Goal: Task Accomplishment & Management: Complete application form

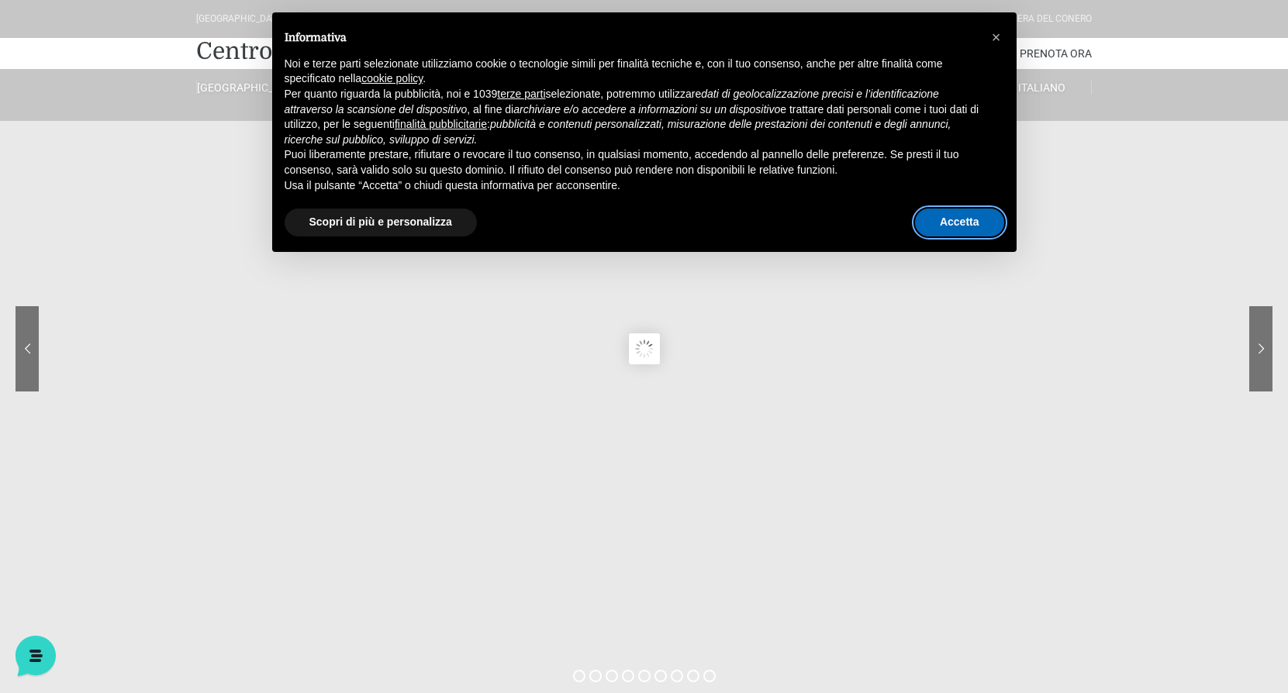
click at [972, 224] on button "Accetta" at bounding box center [959, 223] width 89 height 28
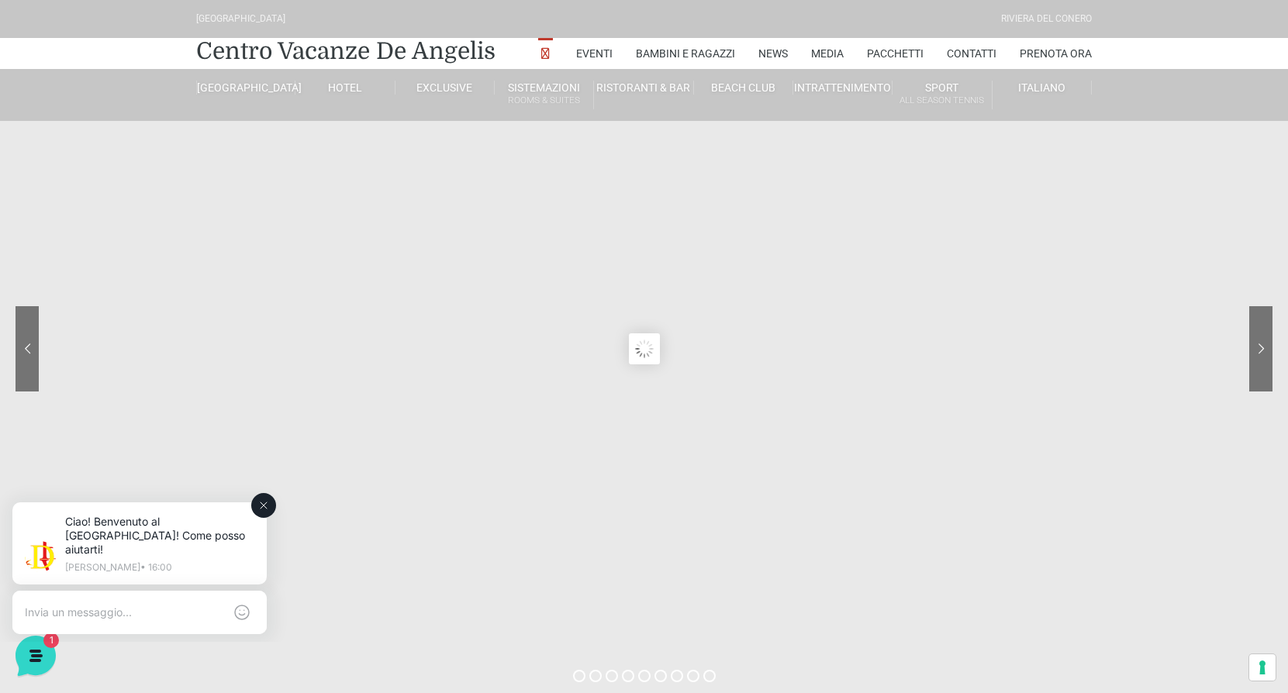
click at [265, 504] on icon at bounding box center [264, 505] width 6 height 6
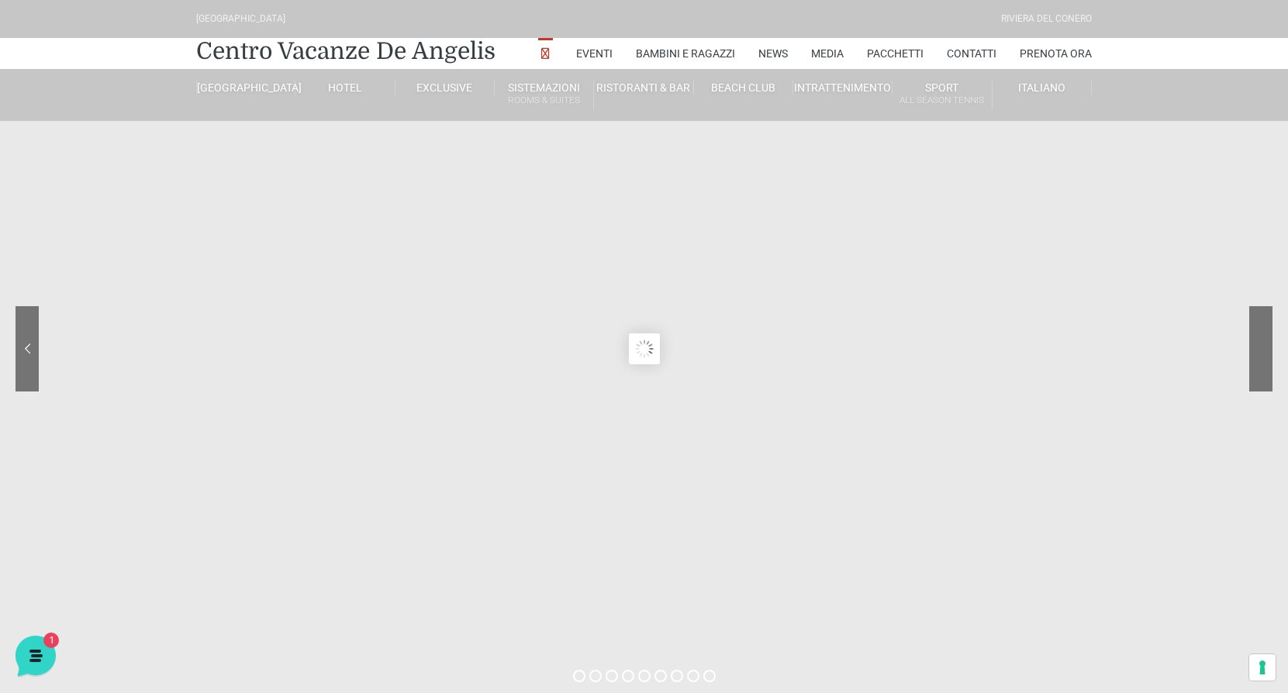
click at [1256, 346] on sr7-nav-img-live at bounding box center [1203, 348] width 140 height 85
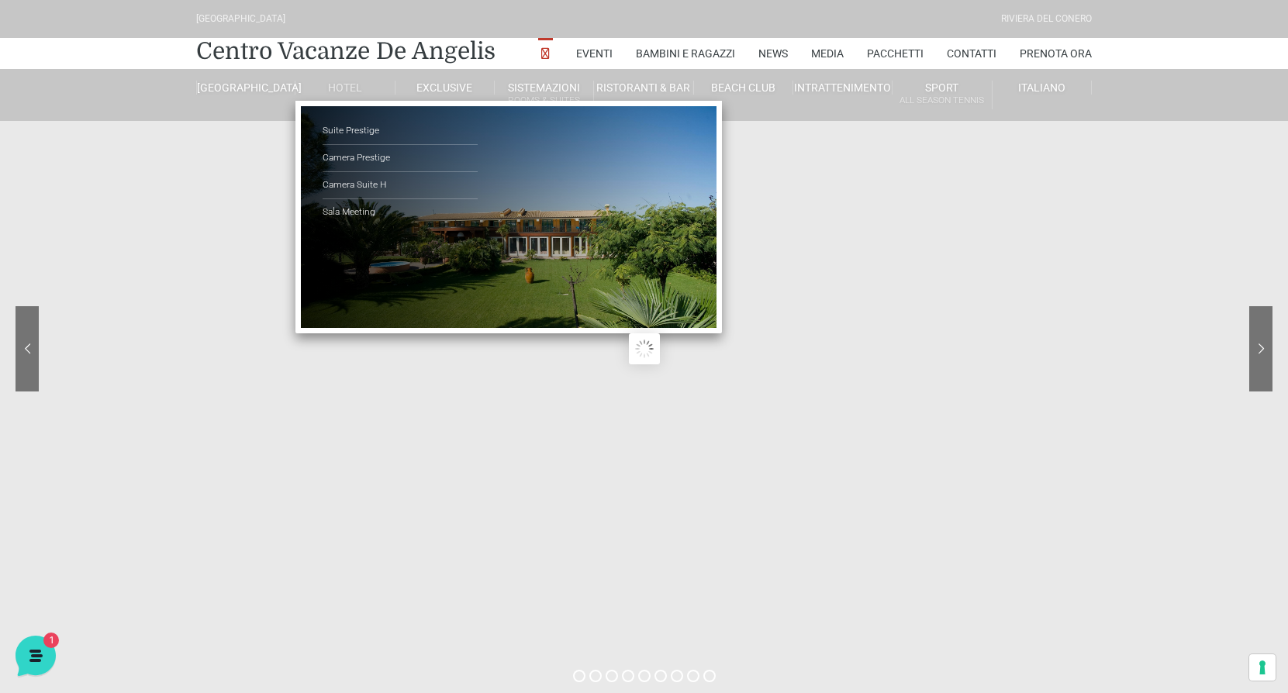
click at [348, 97] on li "Hotel Suite Prestige Camera Prestige Camera Suite H Sala Meeting" at bounding box center [344, 87] width 99 height 37
click at [371, 154] on link "Camera Prestige" at bounding box center [400, 158] width 155 height 27
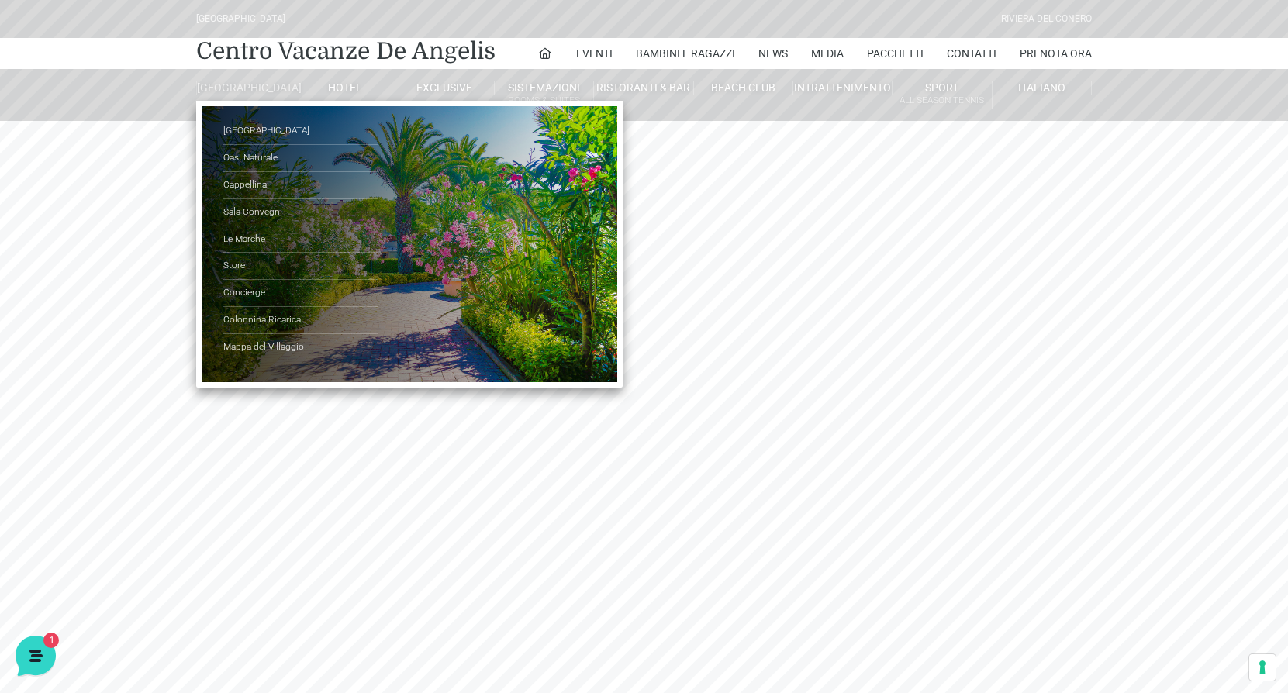
click at [257, 80] on li "[GEOGRAPHIC_DATA] Parco Piscine Oasi Naturale Cappellina Sala Convegni [GEOGRAP…" at bounding box center [245, 87] width 99 height 37
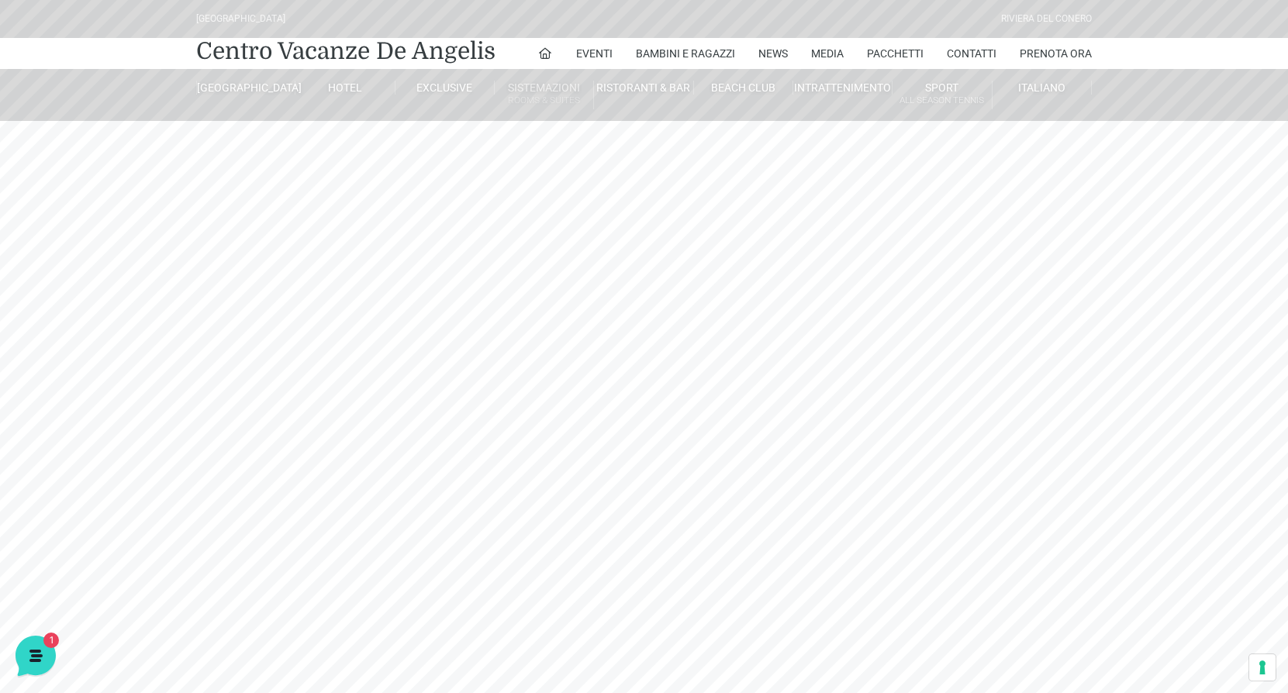
click at [561, 83] on link "Sistemazioni Rooms & Suites" at bounding box center [544, 95] width 99 height 29
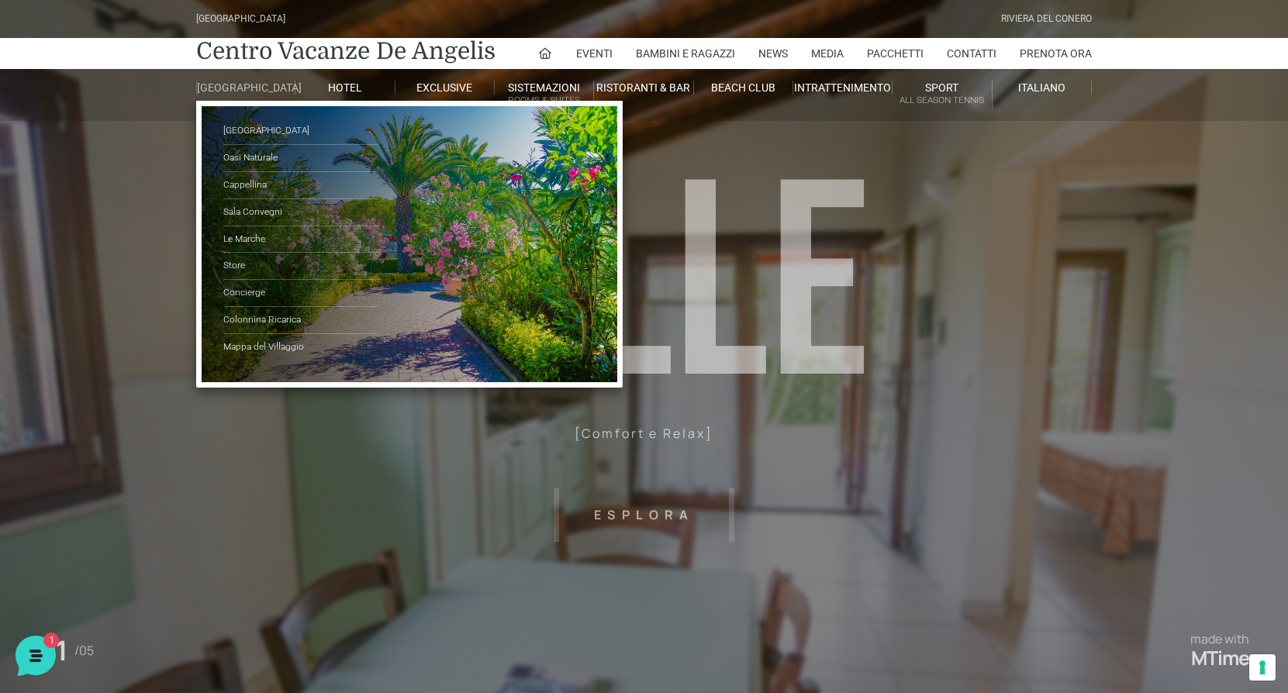
click at [261, 86] on link "[GEOGRAPHIC_DATA]" at bounding box center [245, 88] width 99 height 14
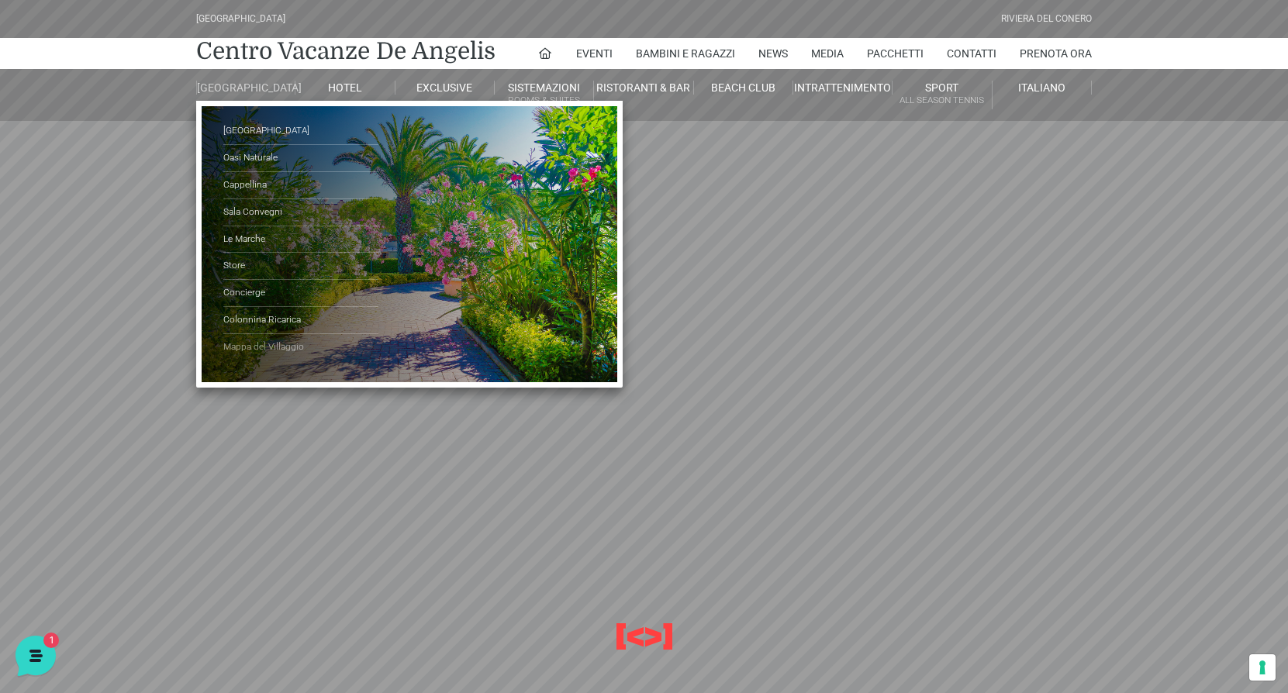
click at [264, 356] on link "Mappa del Villaggio" at bounding box center [300, 347] width 155 height 26
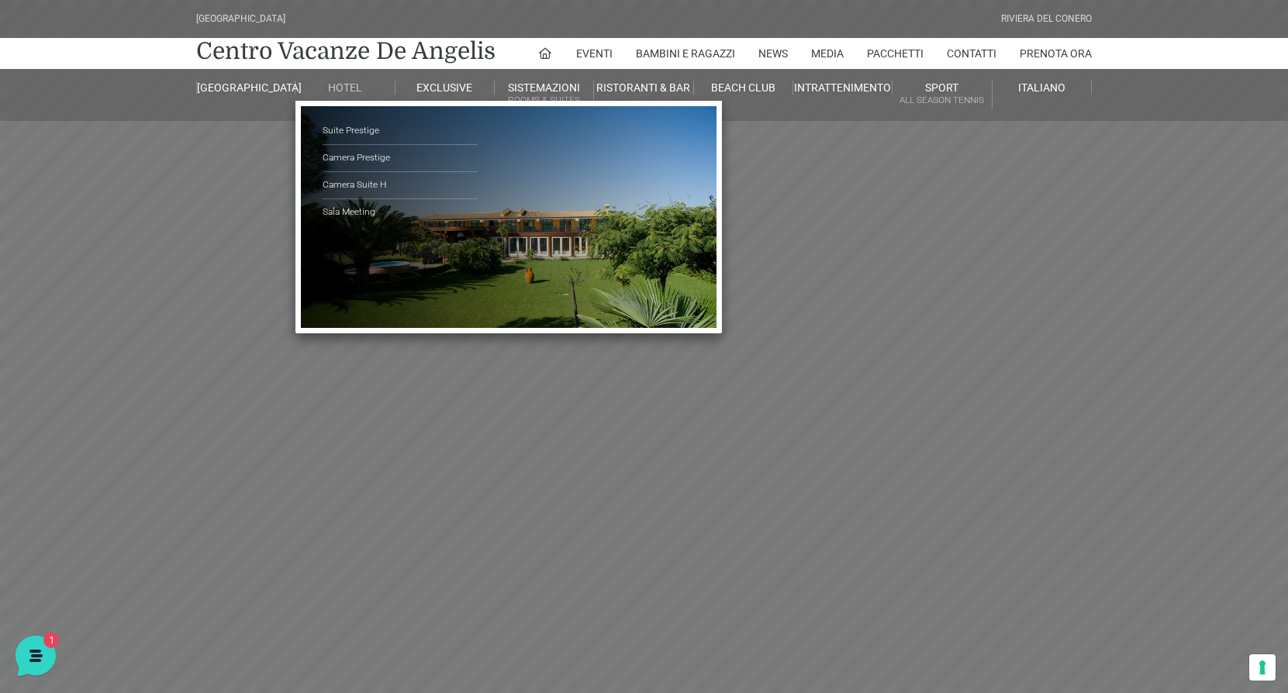
click at [333, 92] on link "Hotel" at bounding box center [344, 88] width 99 height 14
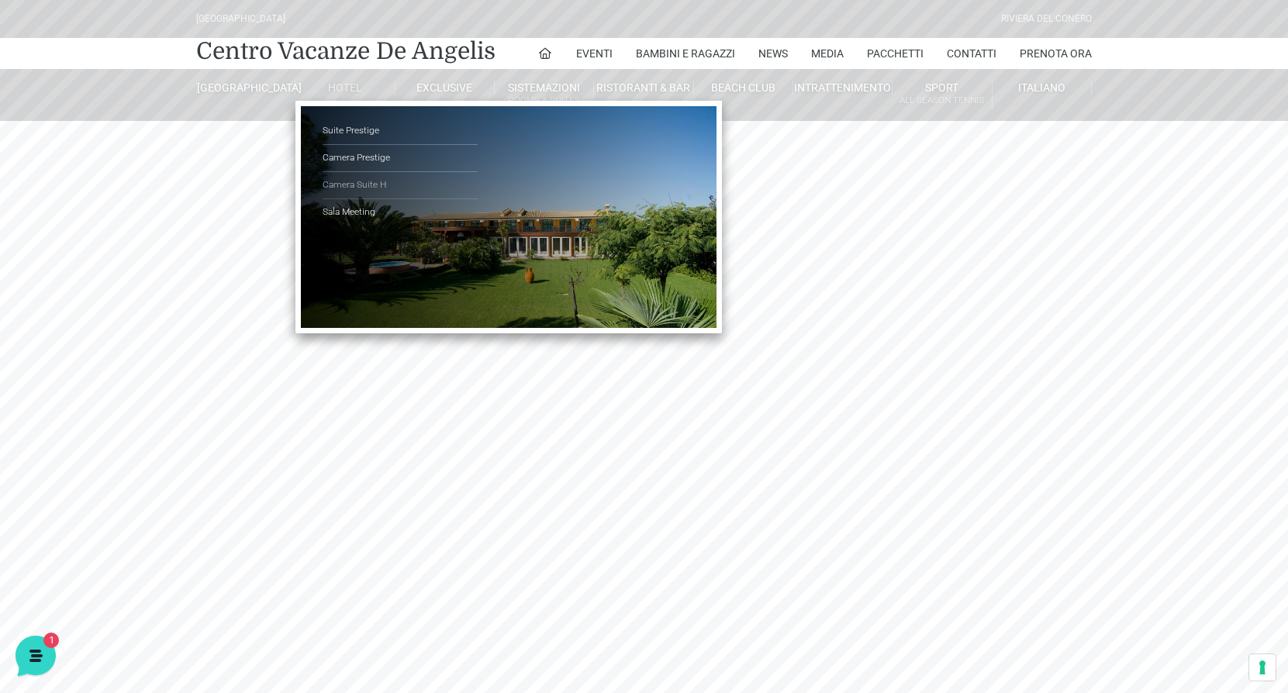
click at [351, 179] on link "Camera Suite H" at bounding box center [400, 185] width 155 height 27
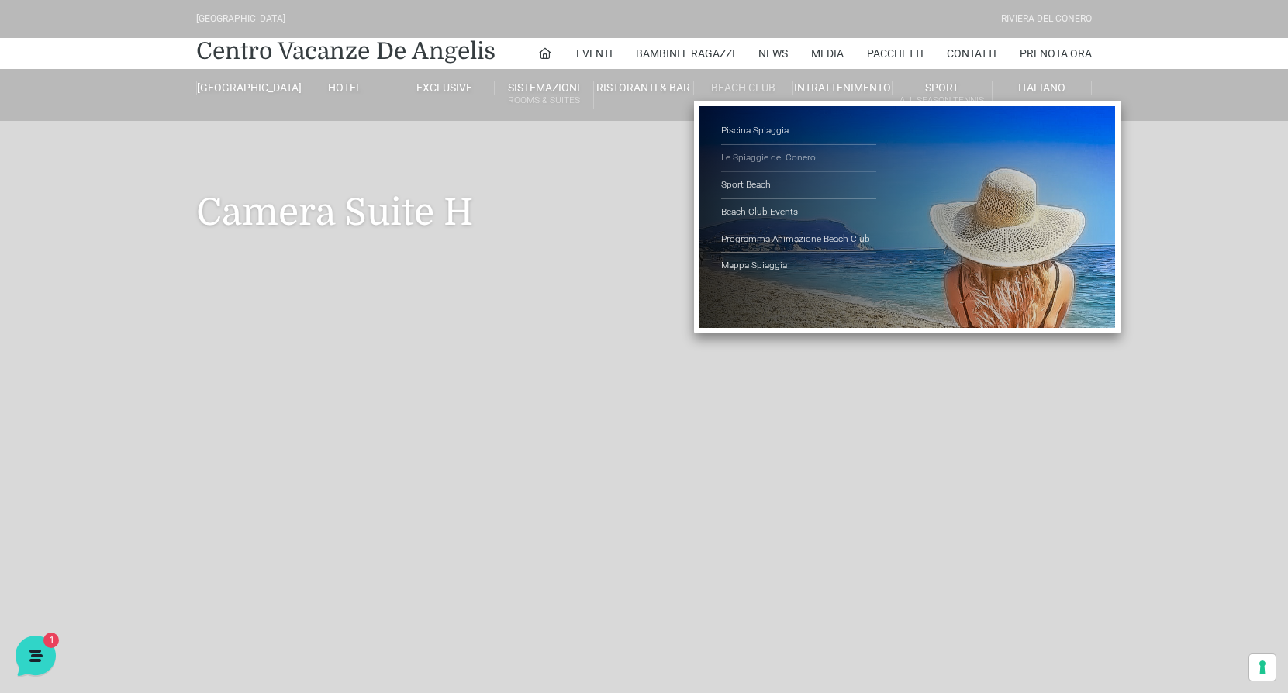
click at [799, 154] on link "Le Spiaggie del Conero" at bounding box center [798, 158] width 155 height 27
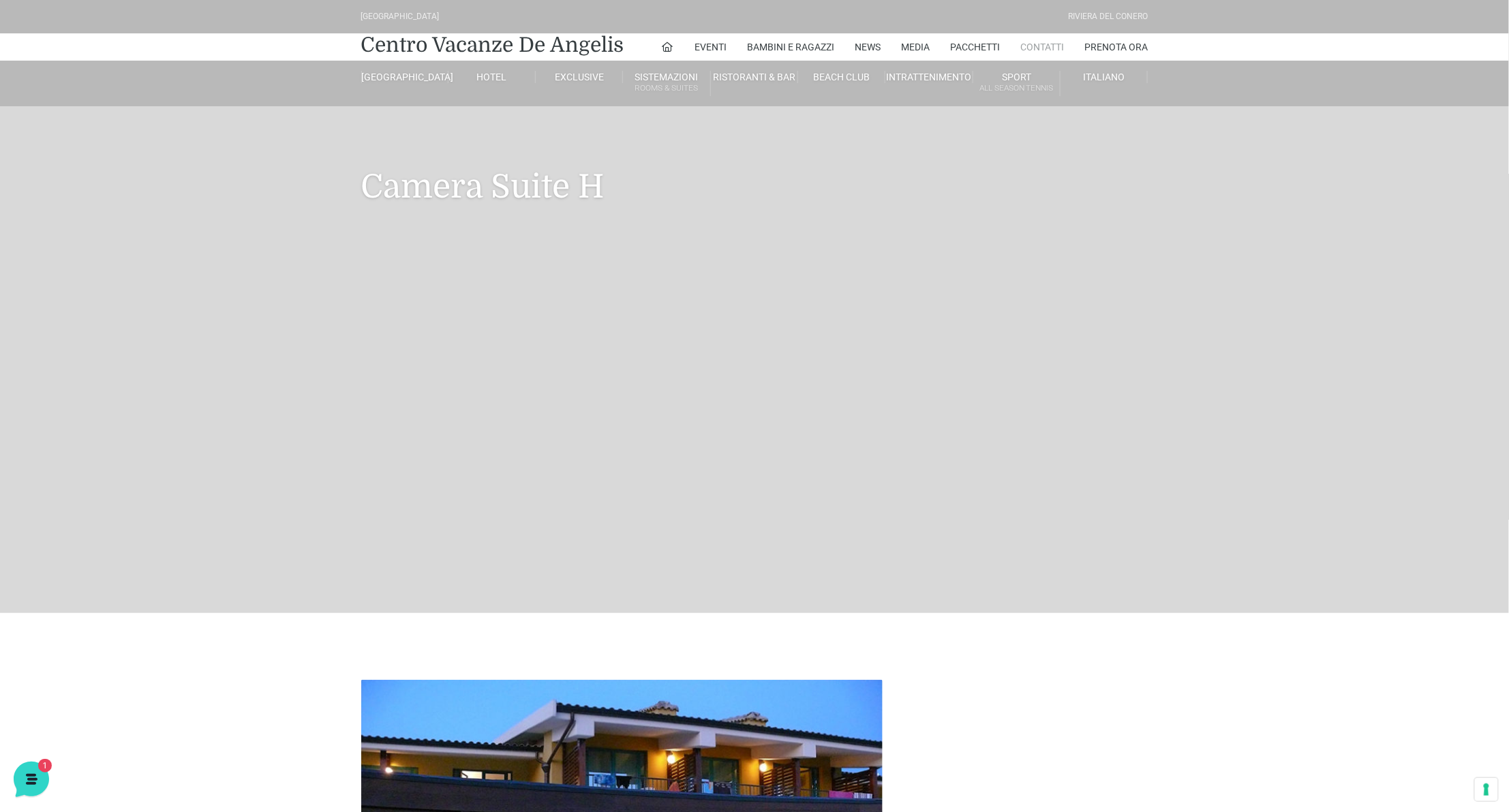
click at [1036, 44] on link "Contatti" at bounding box center [1043, 47] width 44 height 27
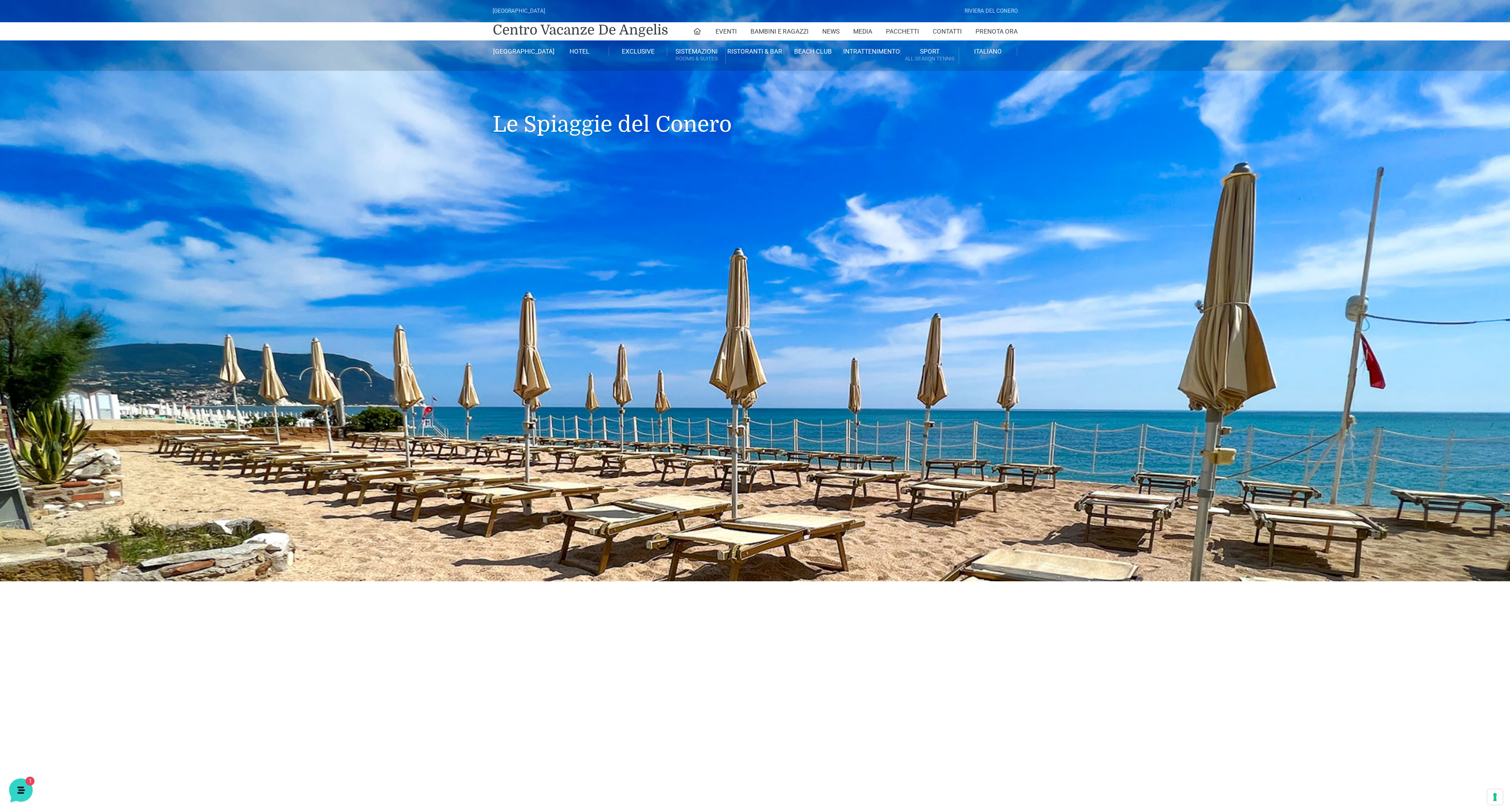
click at [754, 405] on header "Villaggio Hotel Resort Riviera Del Conero Centro Vacanze De Angelis Eventi Miss…" at bounding box center [755, 291] width 1510 height 582
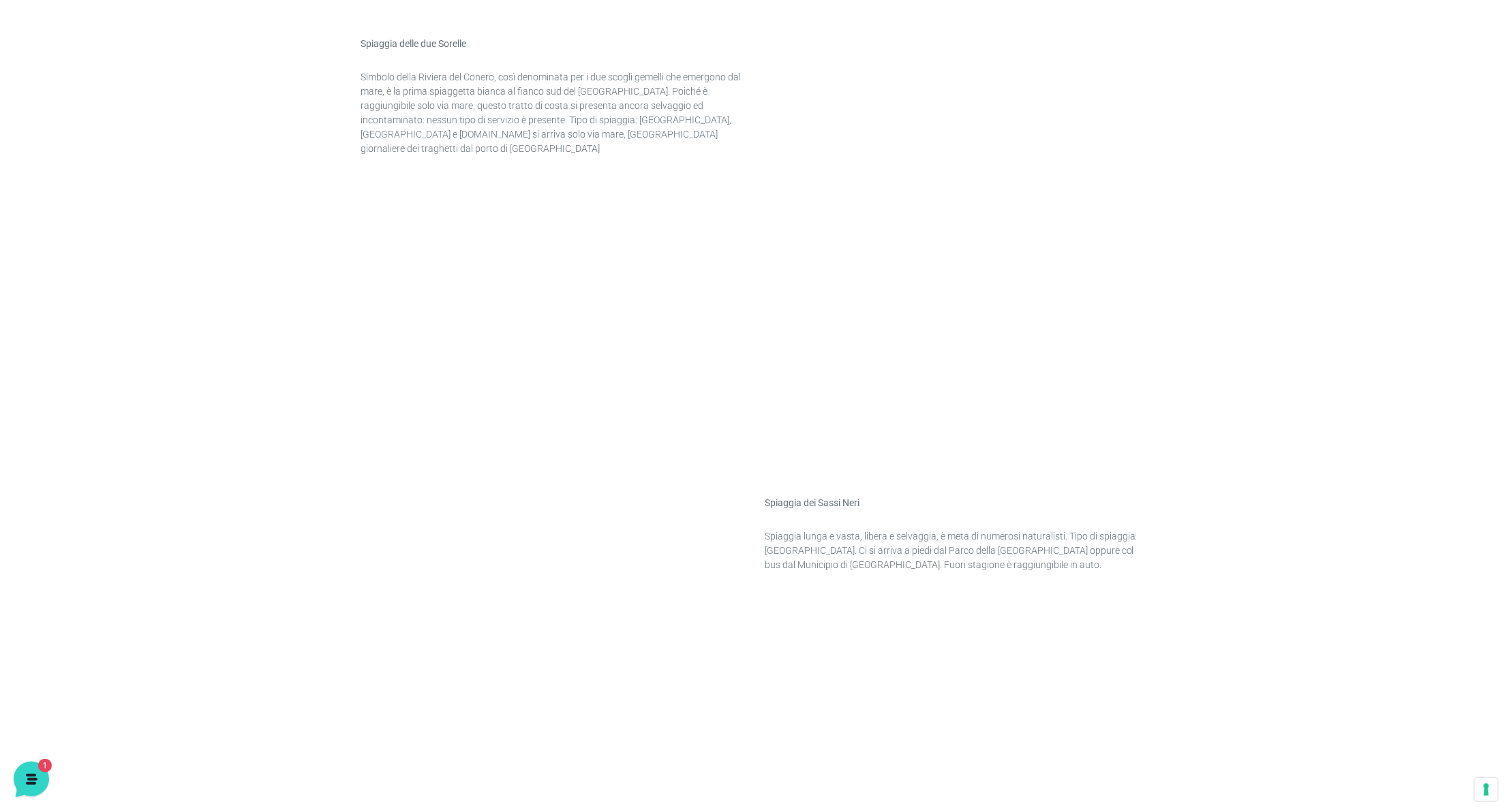
scroll to position [572, 0]
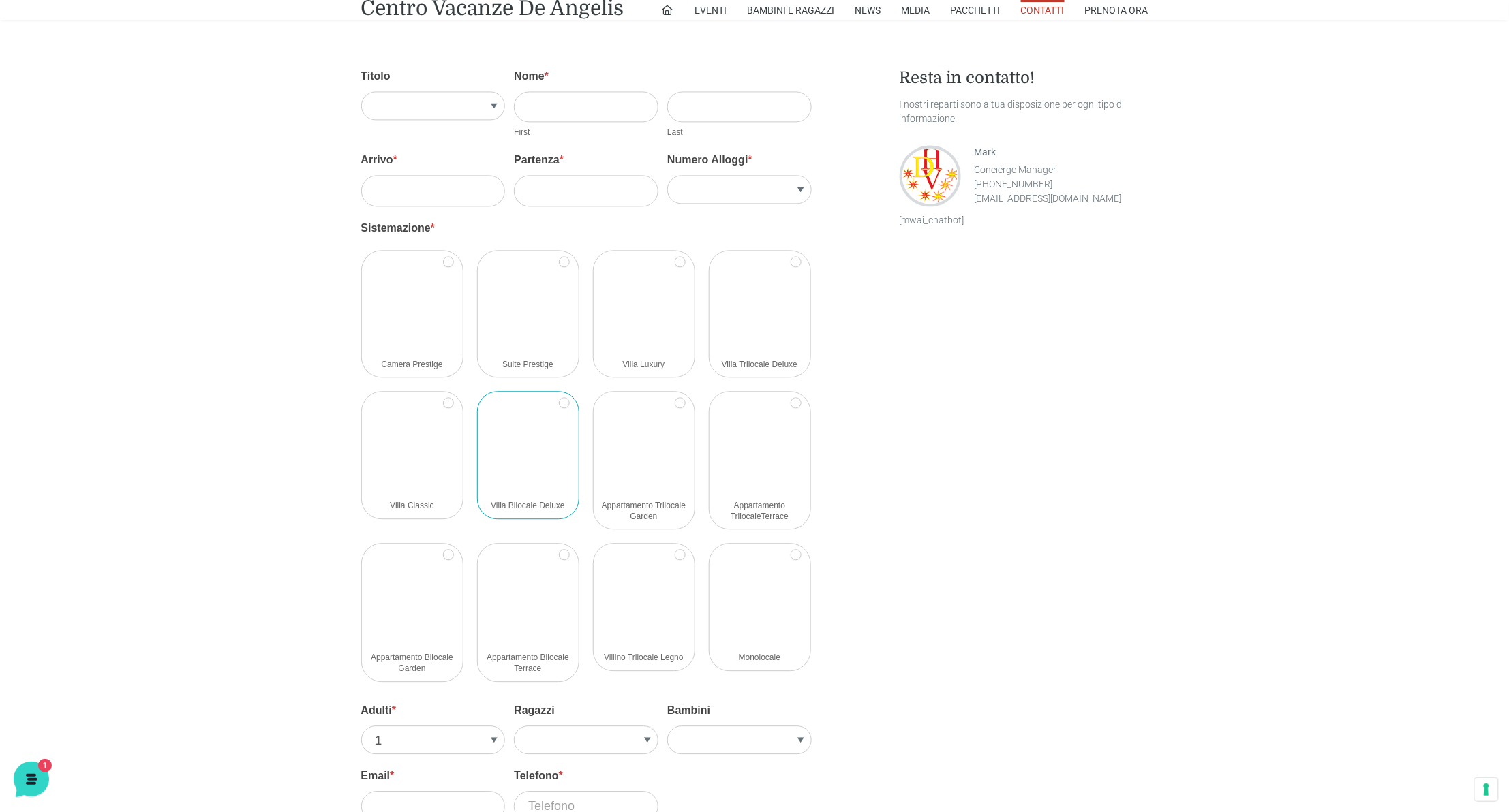
scroll to position [1211, 0]
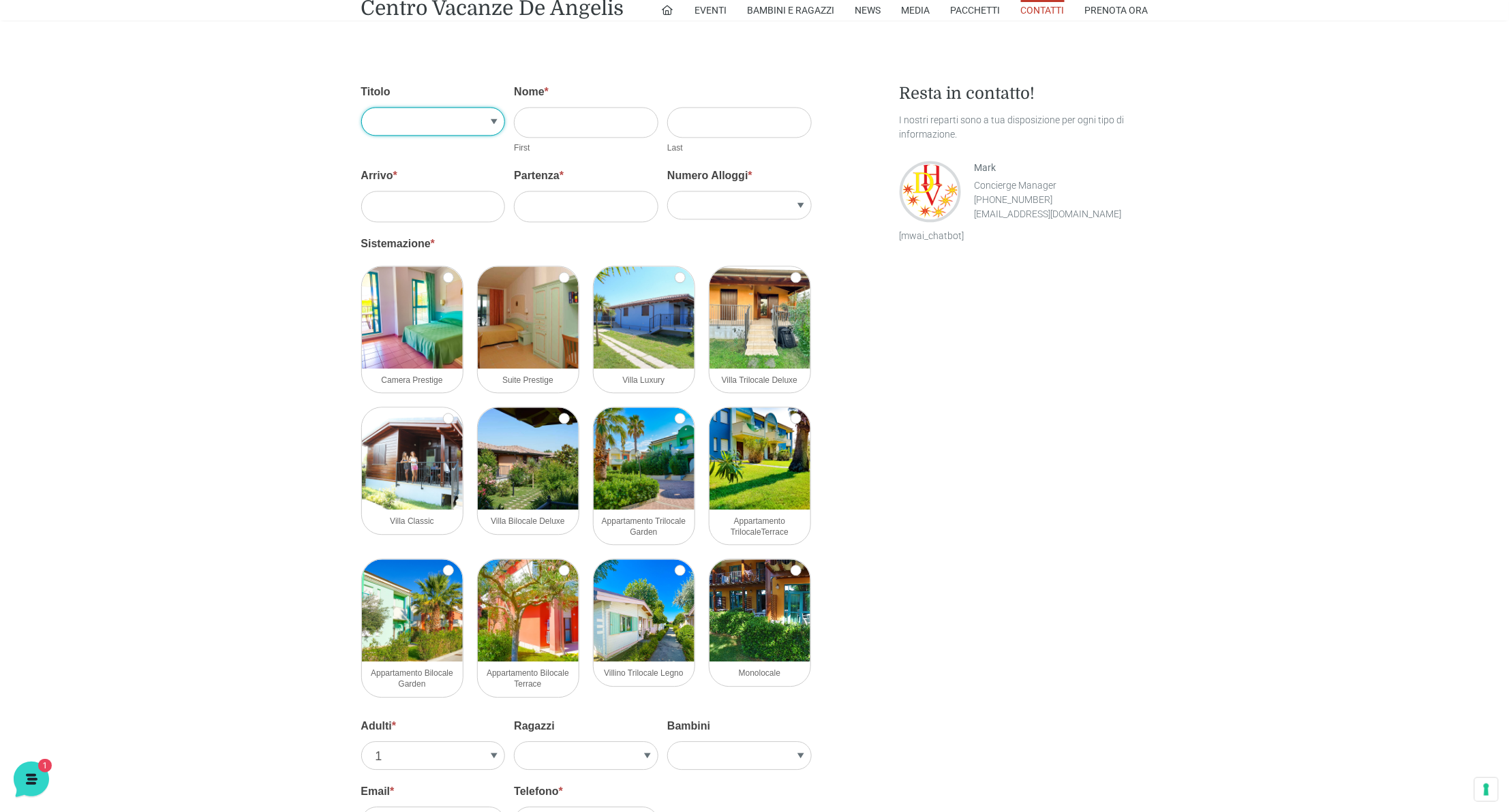
click at [497, 117] on select "[DOMAIN_NAME] Sig.ra" at bounding box center [433, 121] width 144 height 29
select select "[DOMAIN_NAME]"
click at [361, 107] on select "[DOMAIN_NAME] Sig.ra" at bounding box center [433, 121] width 144 height 29
click at [414, 207] on input "Arrivo *" at bounding box center [433, 206] width 144 height 31
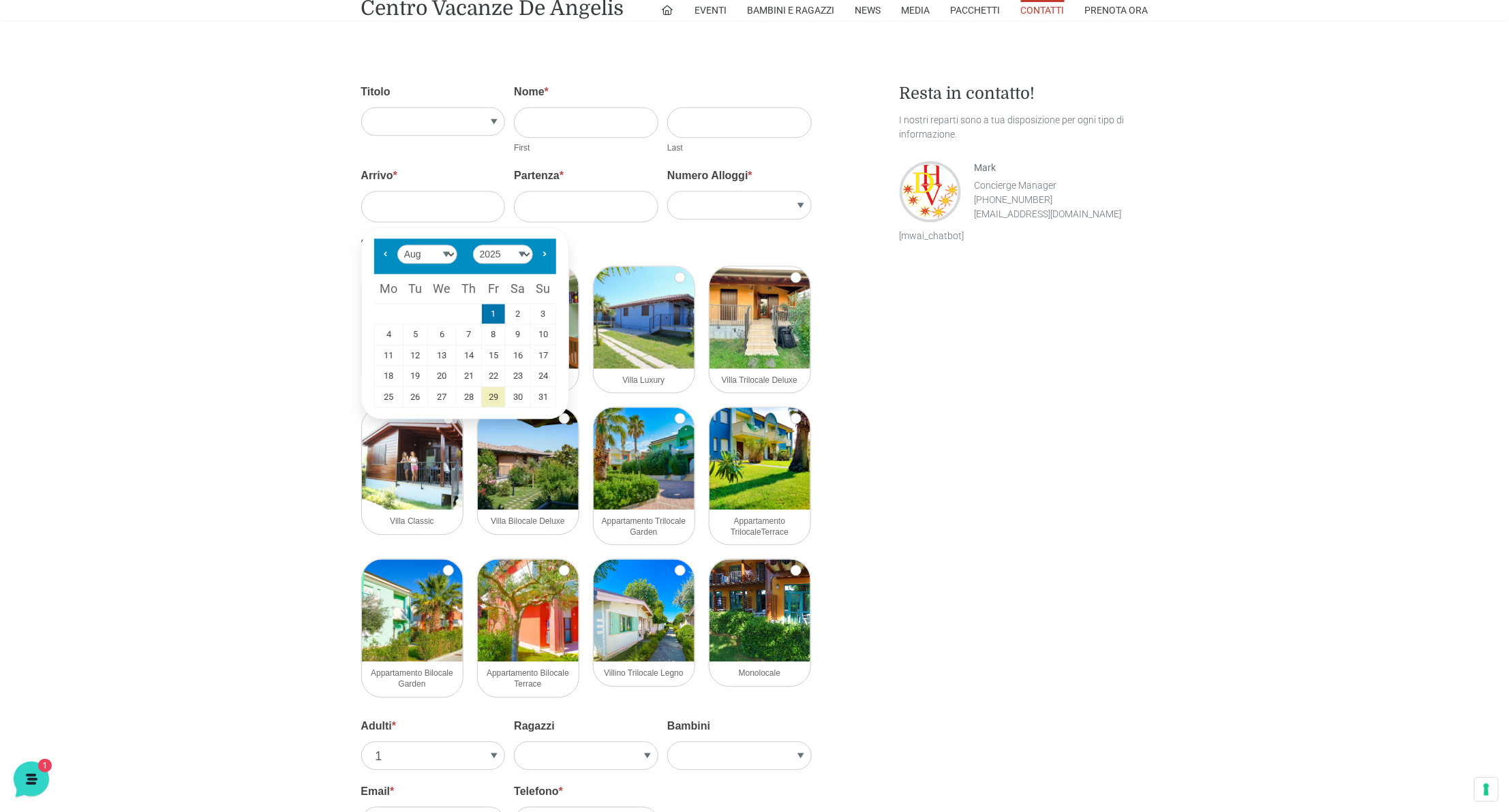
click at [491, 311] on link "1" at bounding box center [493, 314] width 23 height 20
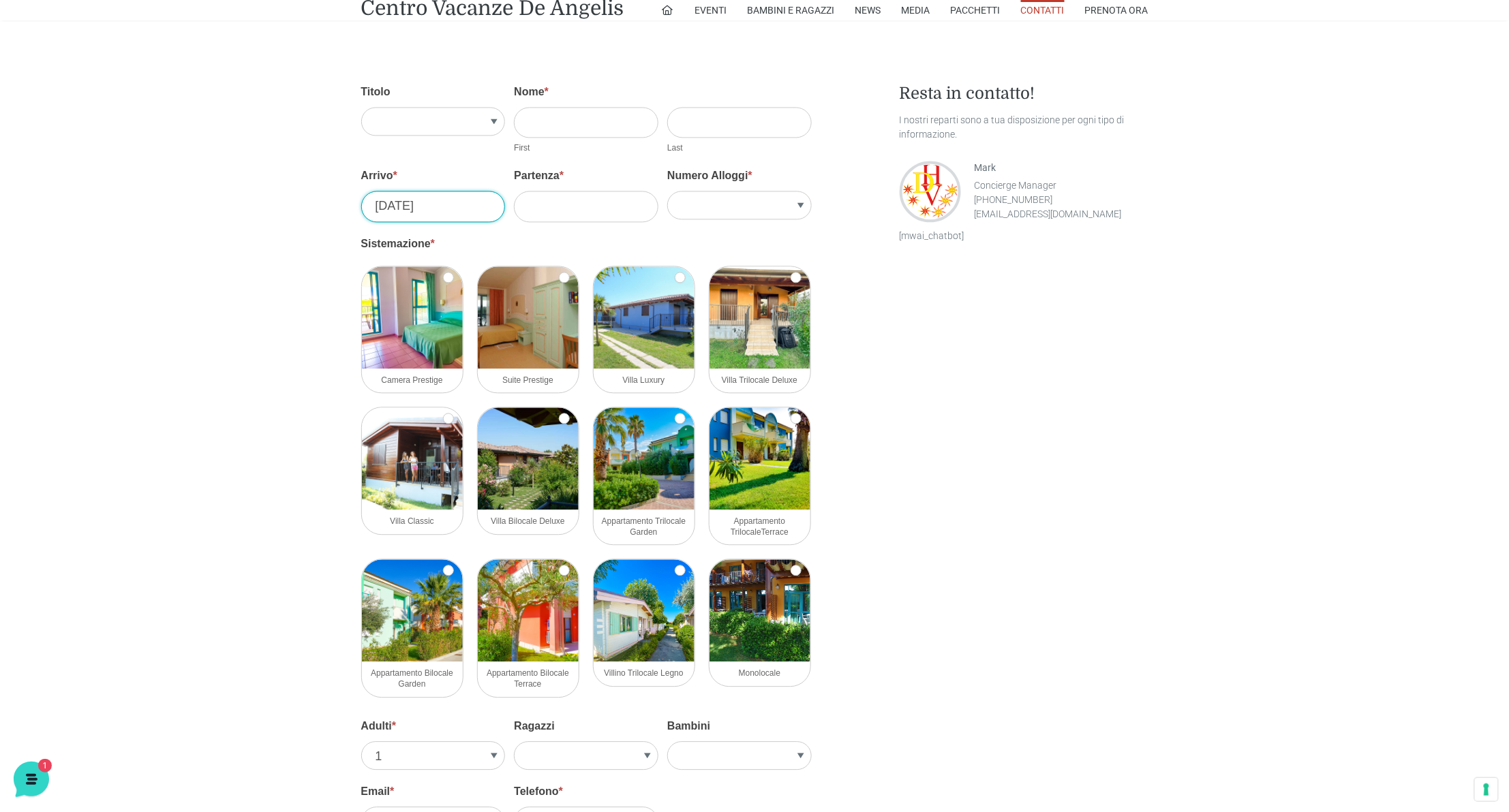
click at [436, 207] on input "[DATE]" at bounding box center [433, 206] width 144 height 31
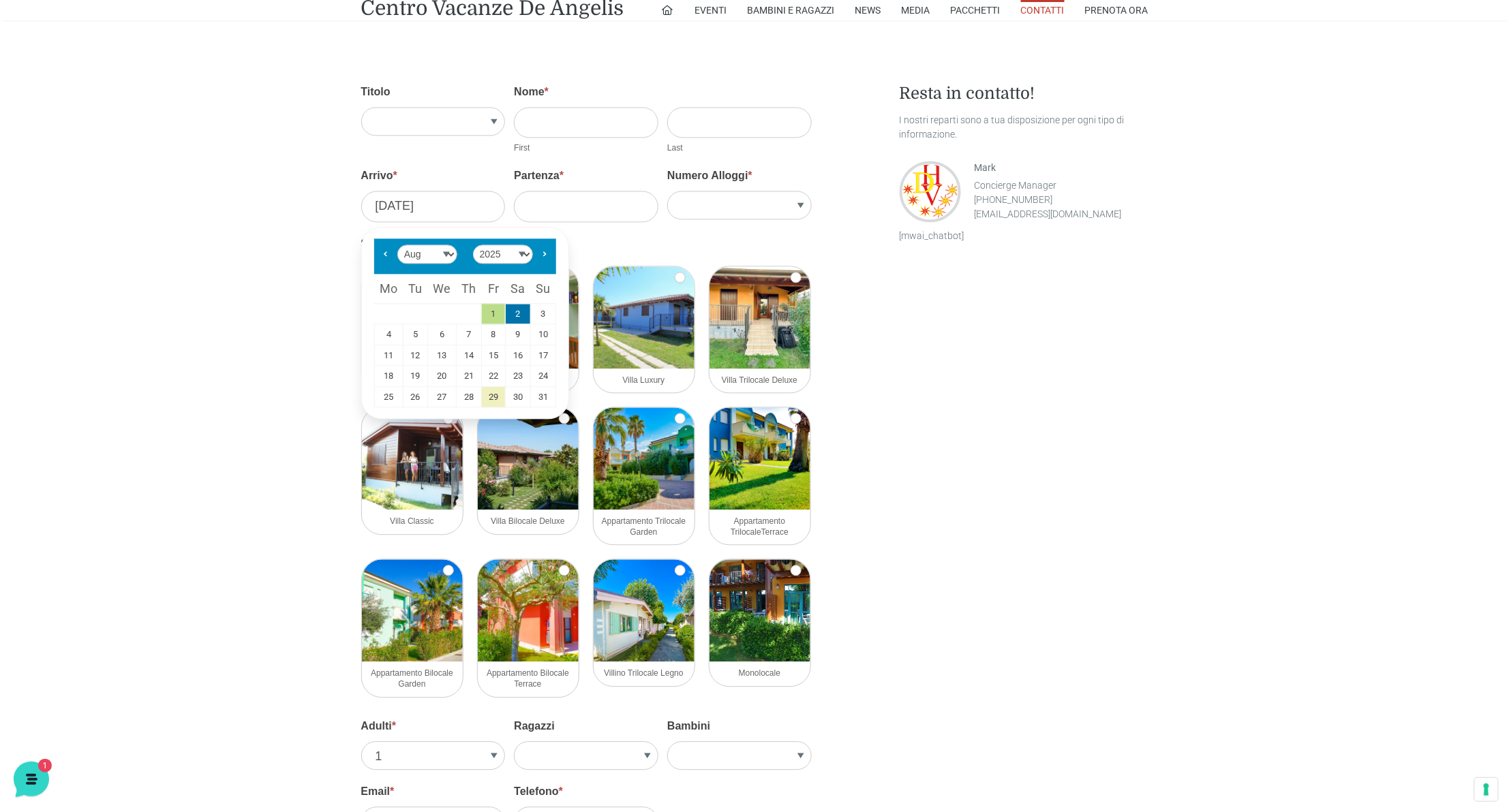
click at [515, 308] on link "2" at bounding box center [518, 314] width 25 height 20
type input "[DATE]"
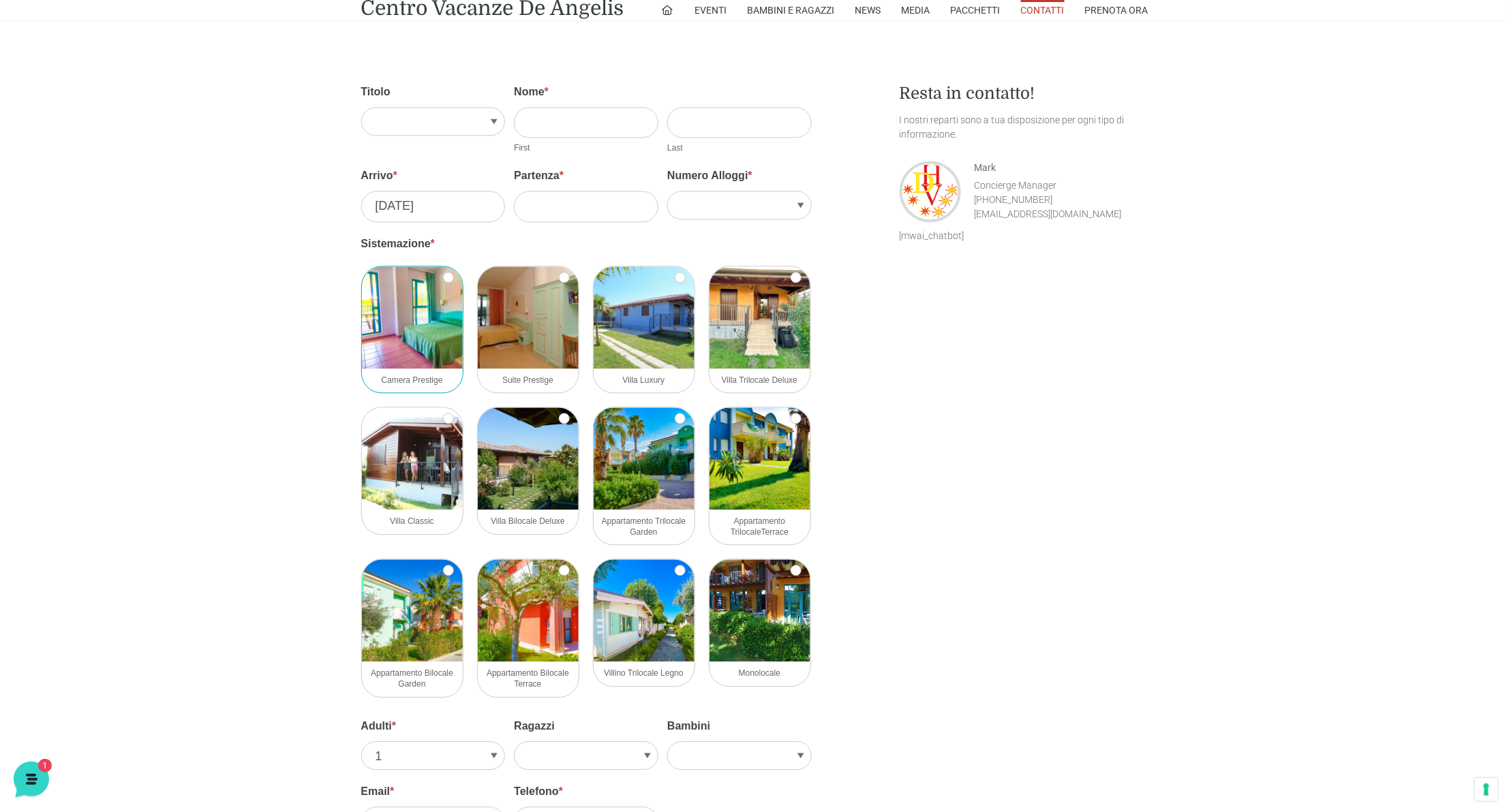
click at [431, 332] on img at bounding box center [412, 317] width 101 height 102
click at [443, 283] on input "Camera Prestige" at bounding box center [448, 277] width 11 height 11
checkbox input "true"
click at [426, 208] on input "[DATE]" at bounding box center [433, 206] width 144 height 31
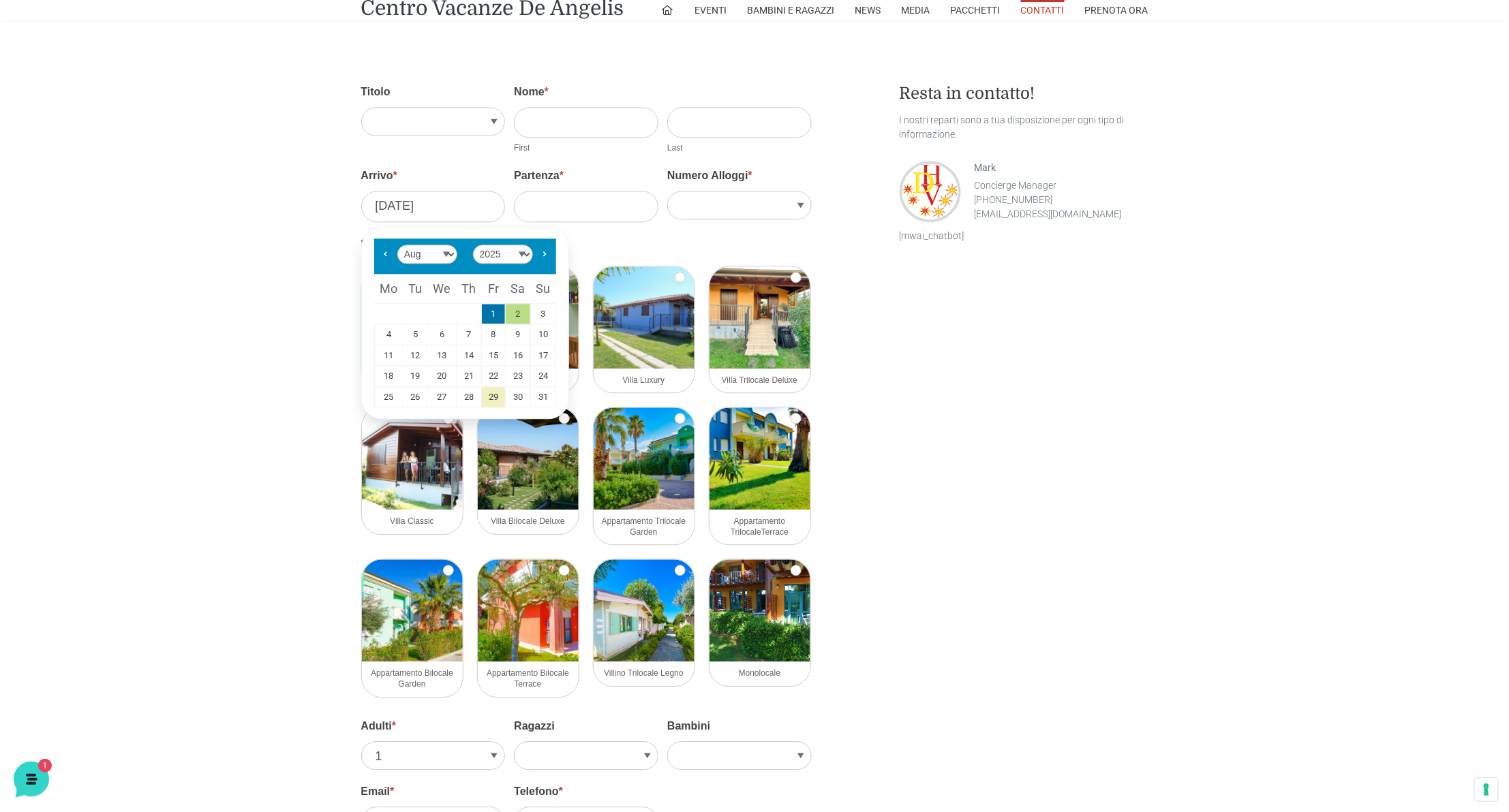
click at [493, 317] on link "1" at bounding box center [493, 314] width 23 height 20
type input "[DATE]"
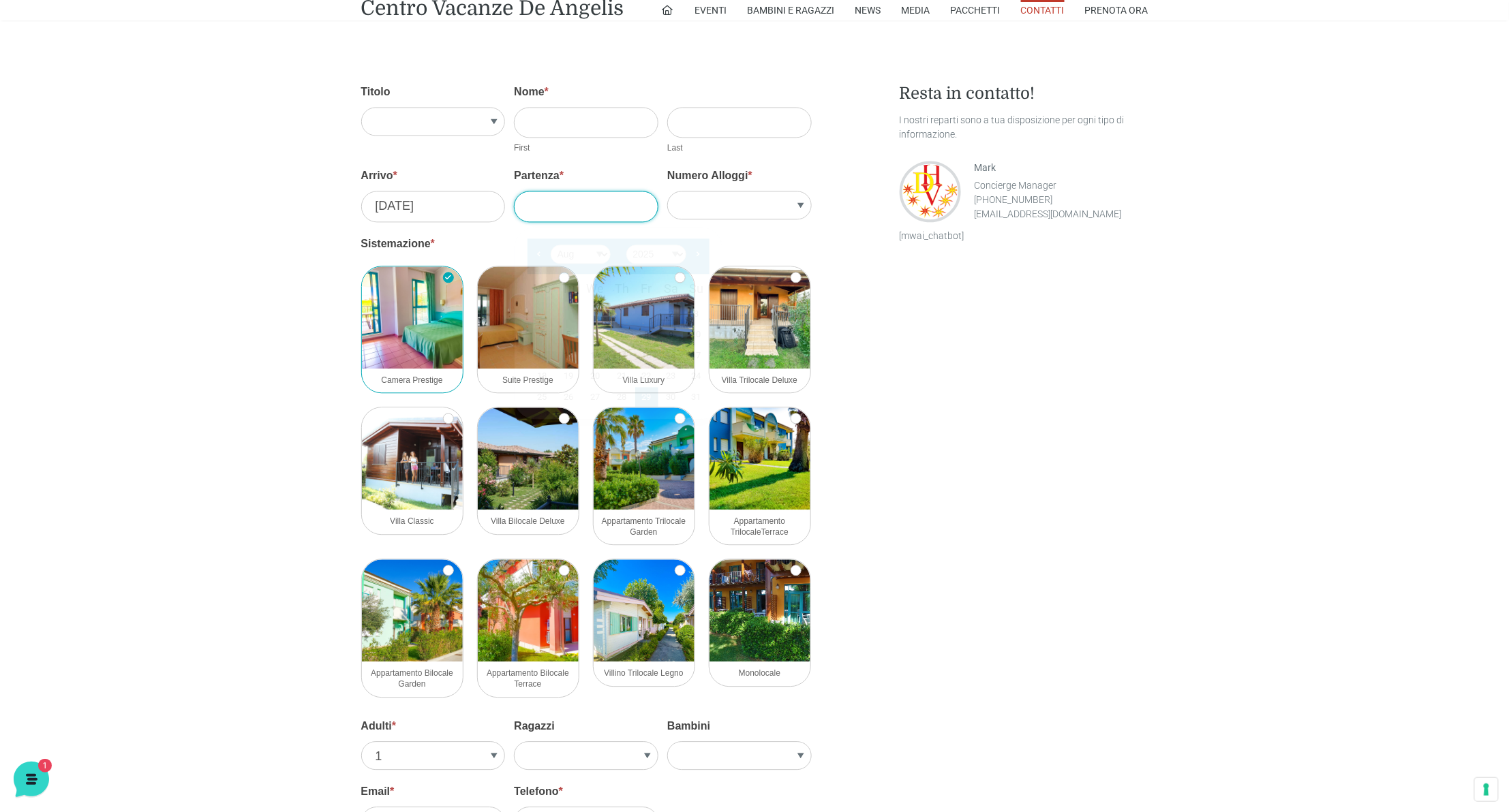
click at [556, 202] on input "Partenza *" at bounding box center [586, 206] width 144 height 31
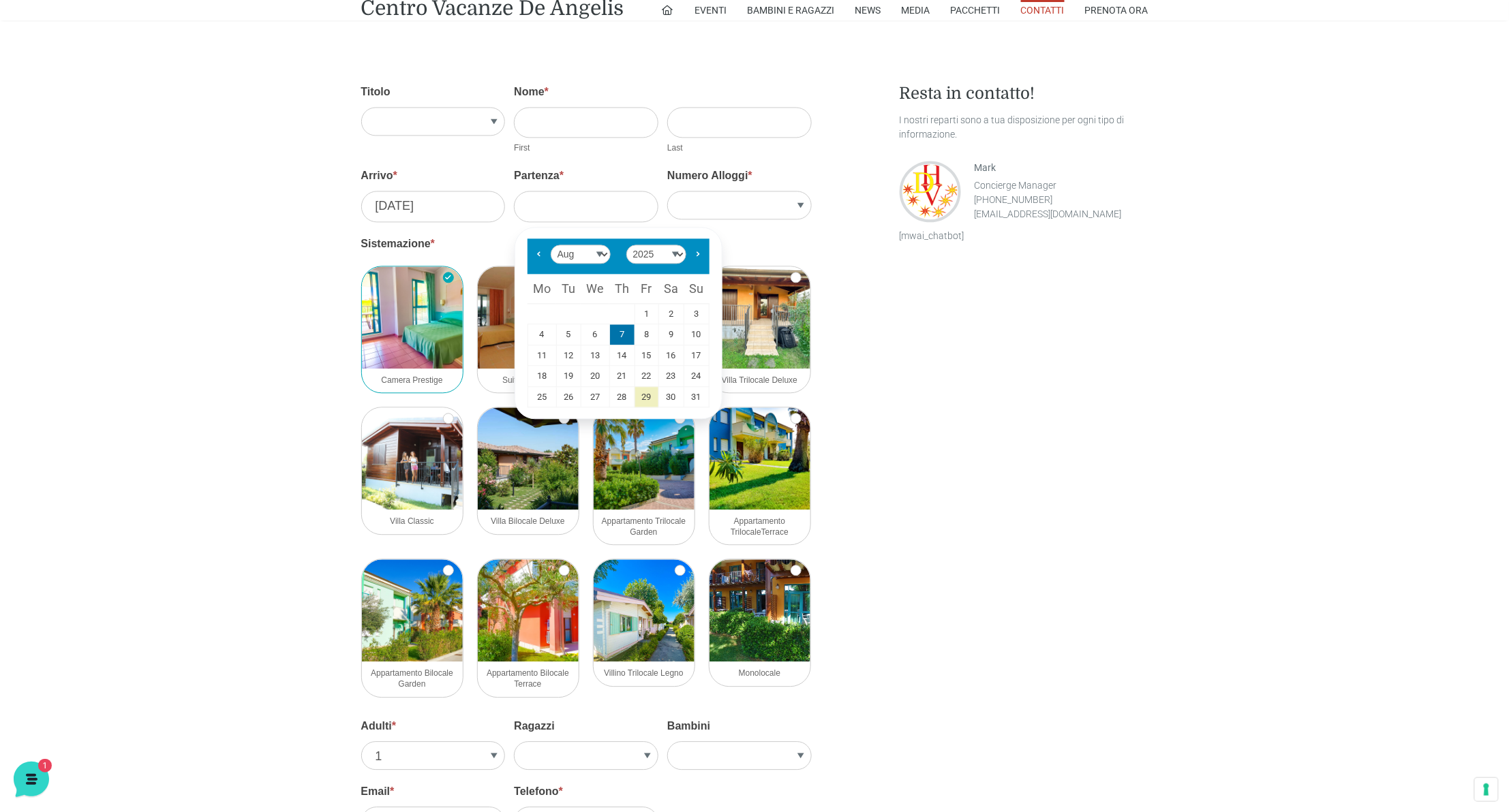
click at [623, 332] on link "7" at bounding box center [622, 334] width 25 height 20
type input "[DATE]"
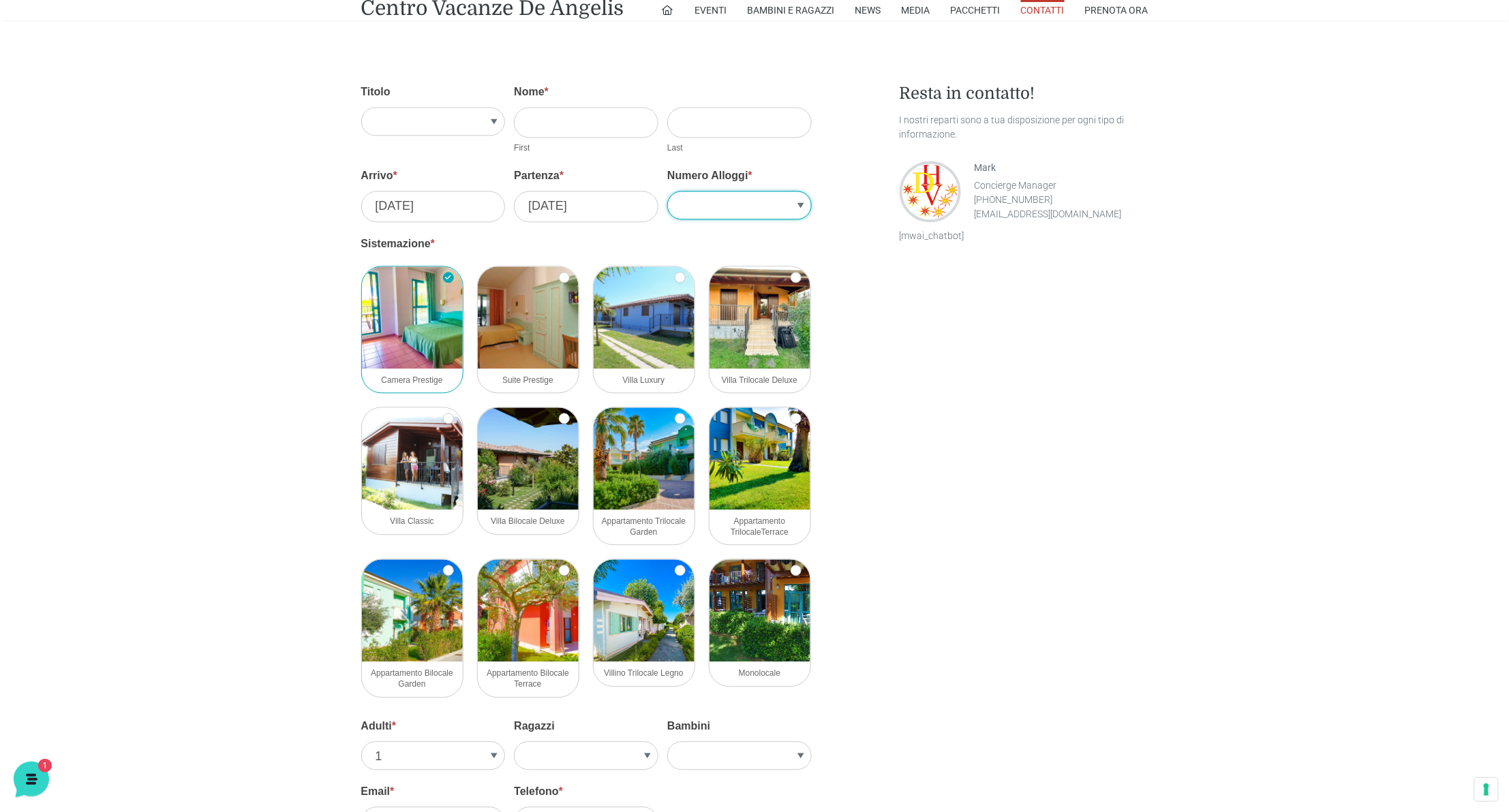
click at [797, 200] on select "1 2 3 4 5" at bounding box center [739, 205] width 144 height 29
click at [667, 191] on select "1 2 3 4 5" at bounding box center [739, 205] width 144 height 29
click at [800, 211] on select "1 2 3 4 5" at bounding box center [739, 205] width 144 height 29
select select "1"
click at [667, 191] on select "1 2 3 4 5" at bounding box center [739, 205] width 144 height 29
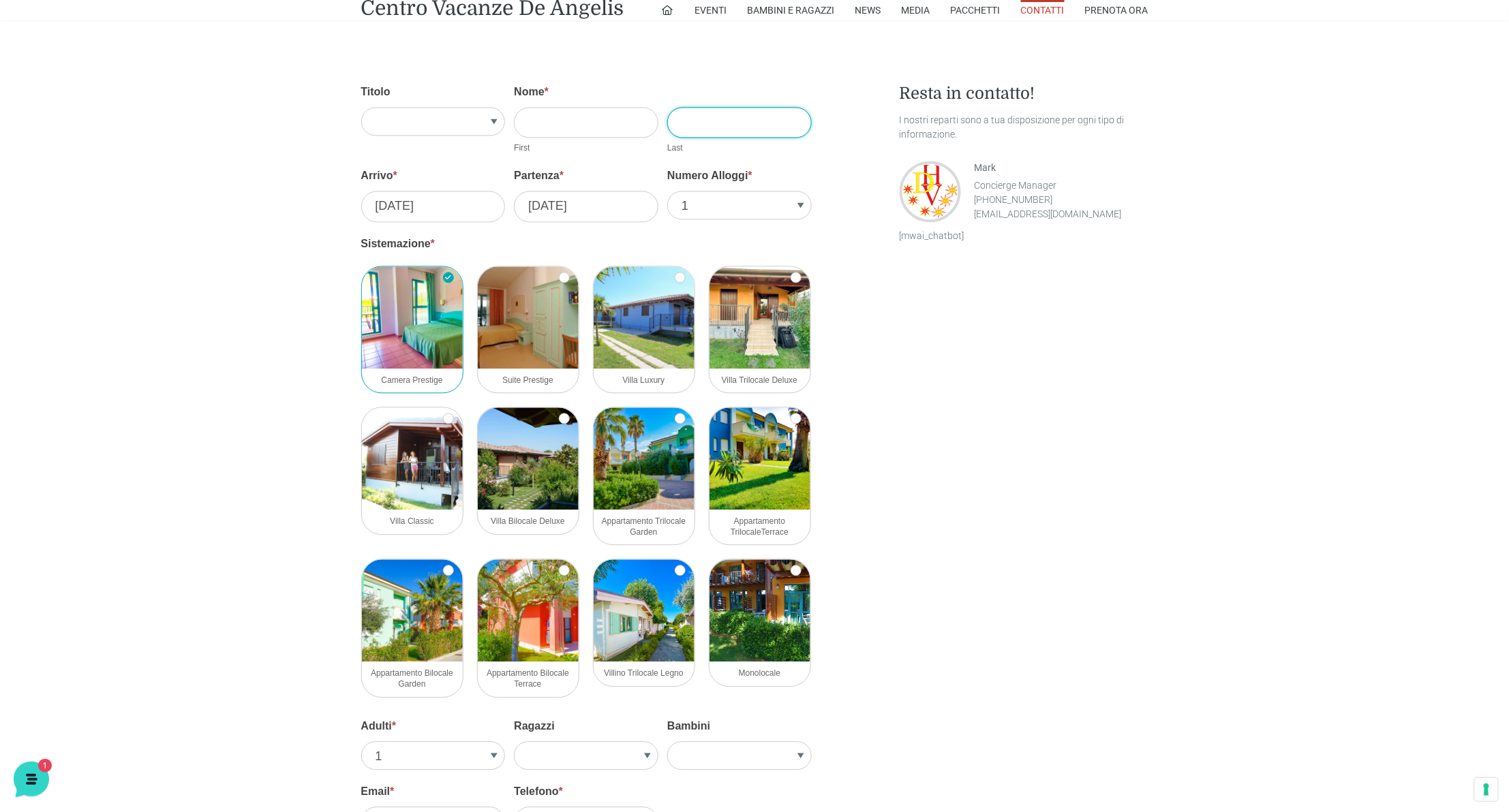
click at [742, 119] on input "Cognome *" at bounding box center [739, 122] width 144 height 31
click at [626, 124] on input "Nome *" at bounding box center [586, 122] width 144 height 31
click at [725, 202] on select "1 2 3 4 5" at bounding box center [739, 205] width 144 height 29
click at [667, 191] on select "1 2 3 4 5" at bounding box center [739, 205] width 144 height 29
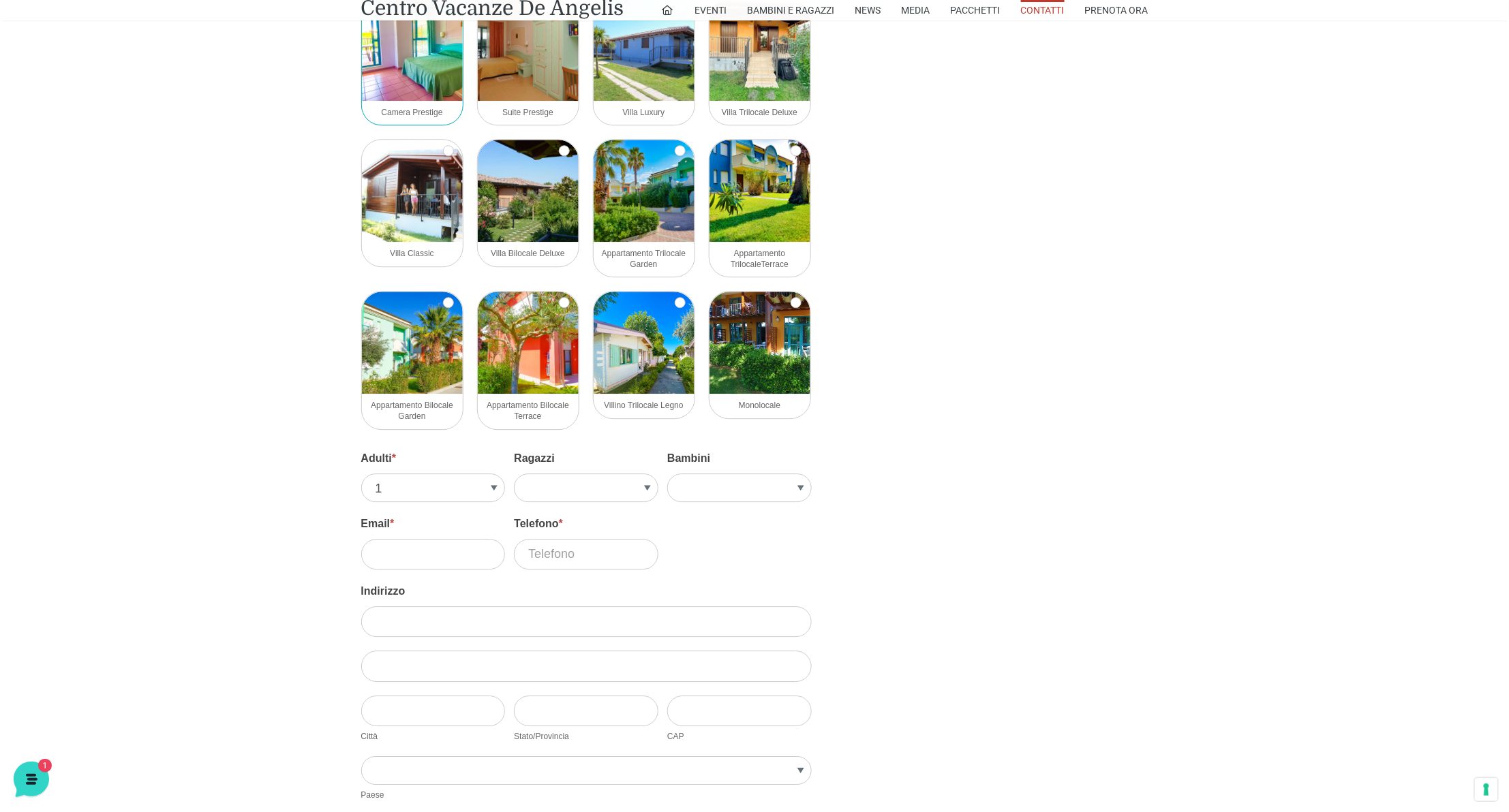
scroll to position [1514, 0]
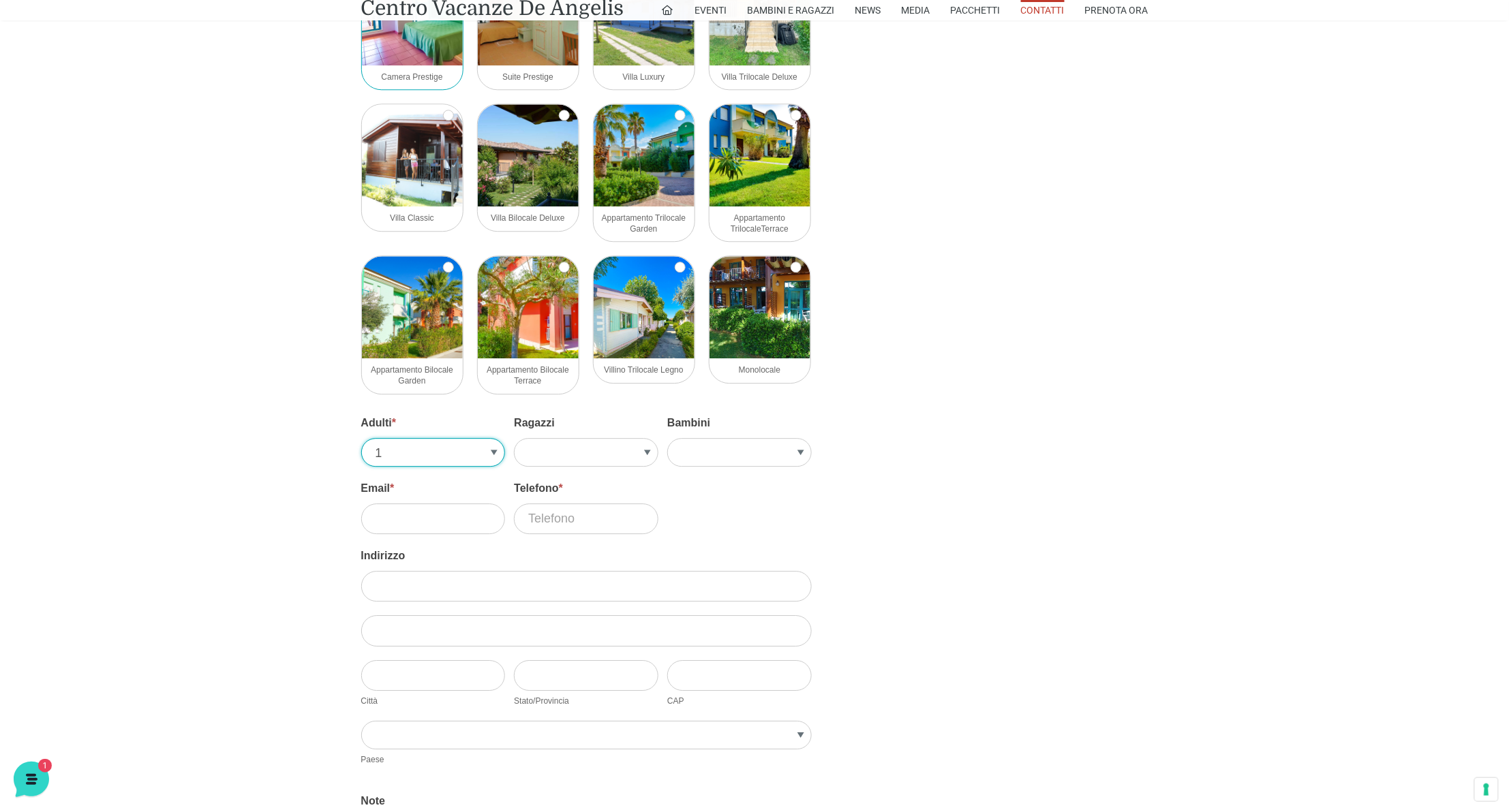
click at [497, 453] on select "1 2 3 4 5" at bounding box center [433, 453] width 144 height 29
select select "2"
click at [361, 439] on select "1 2 3 4 5" at bounding box center [433, 453] width 144 height 29
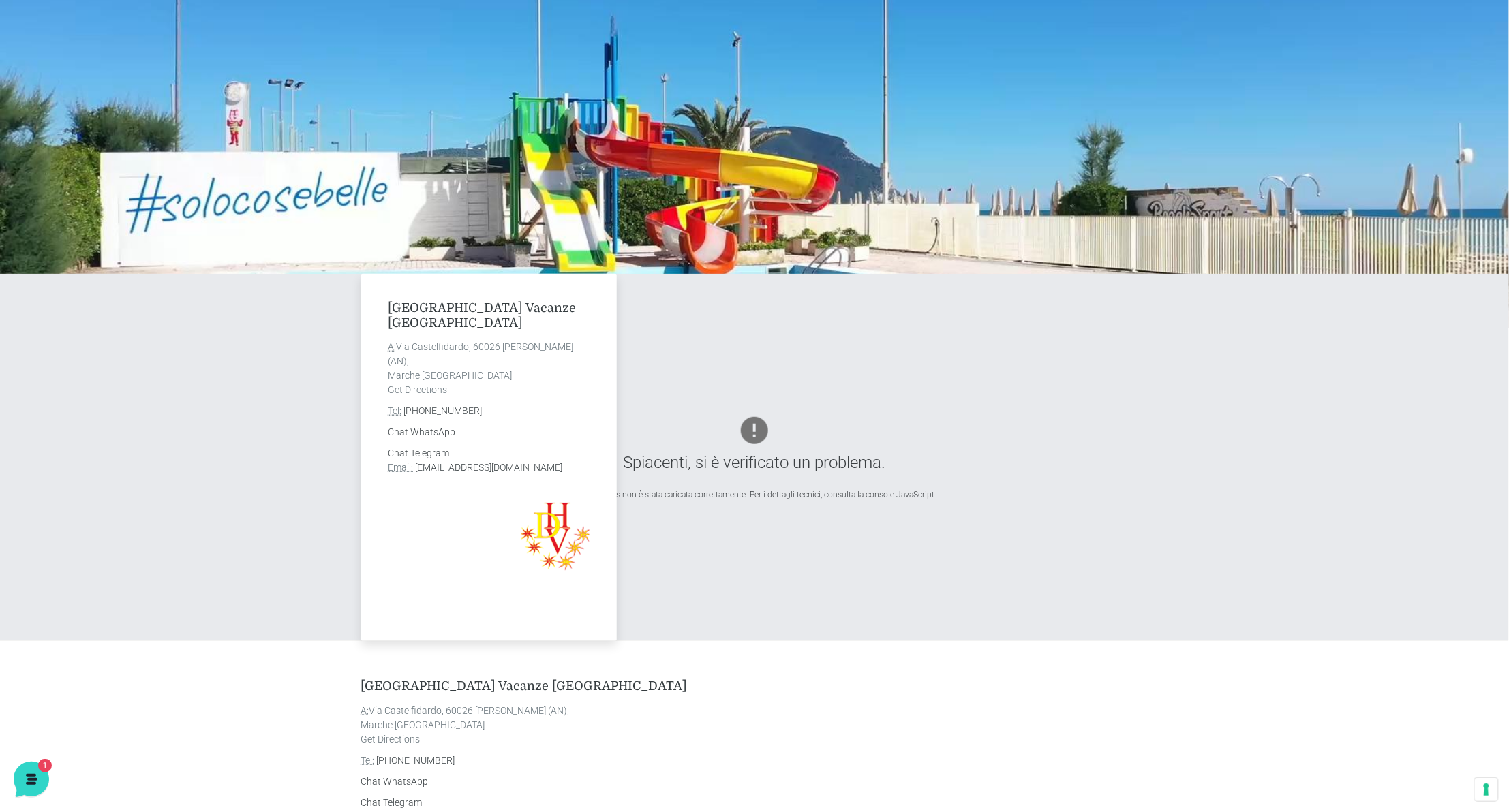
scroll to position [0, 0]
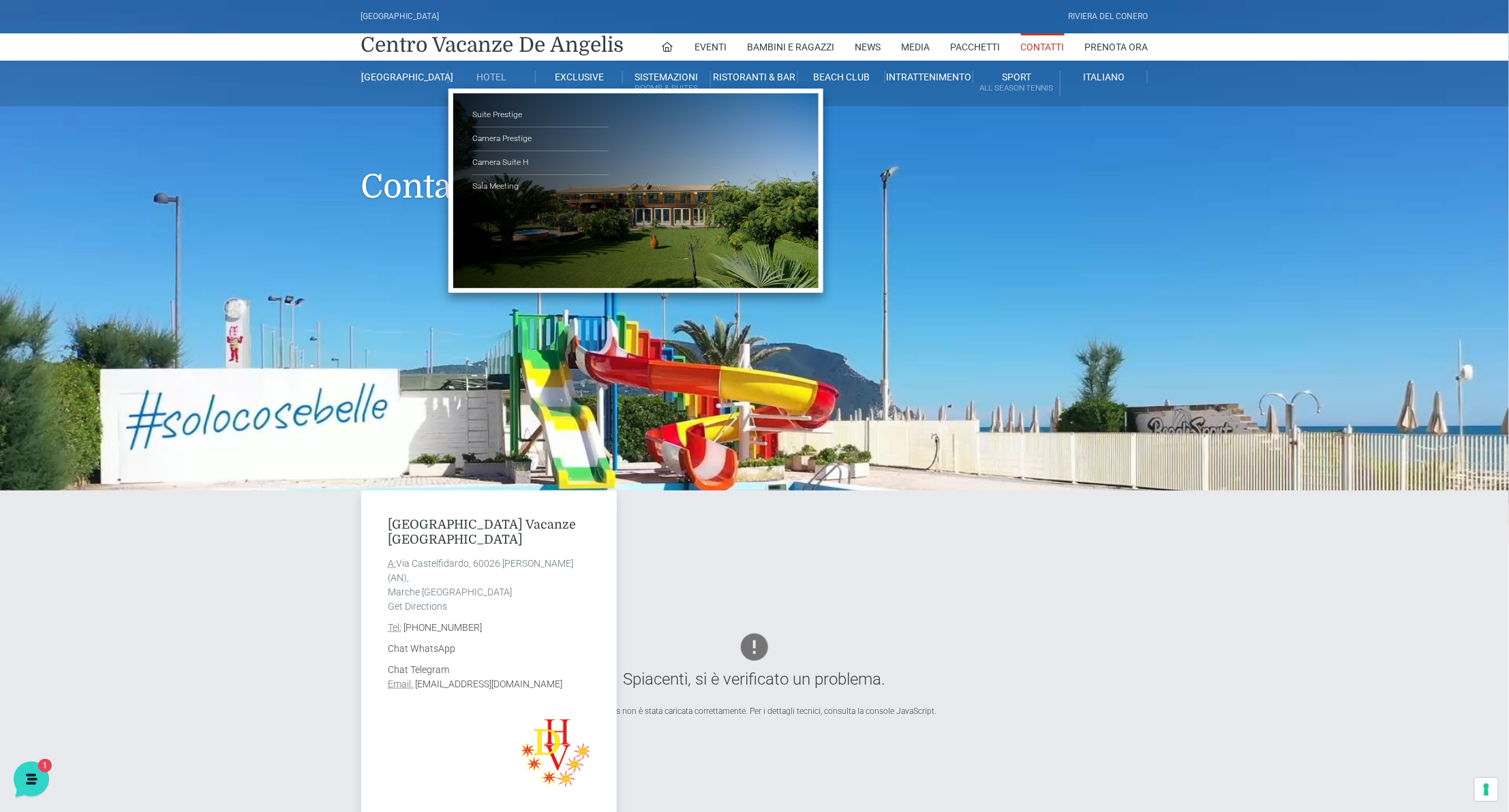
click at [497, 80] on link "Hotel" at bounding box center [491, 77] width 87 height 12
